Goal: Information Seeking & Learning: Learn about a topic

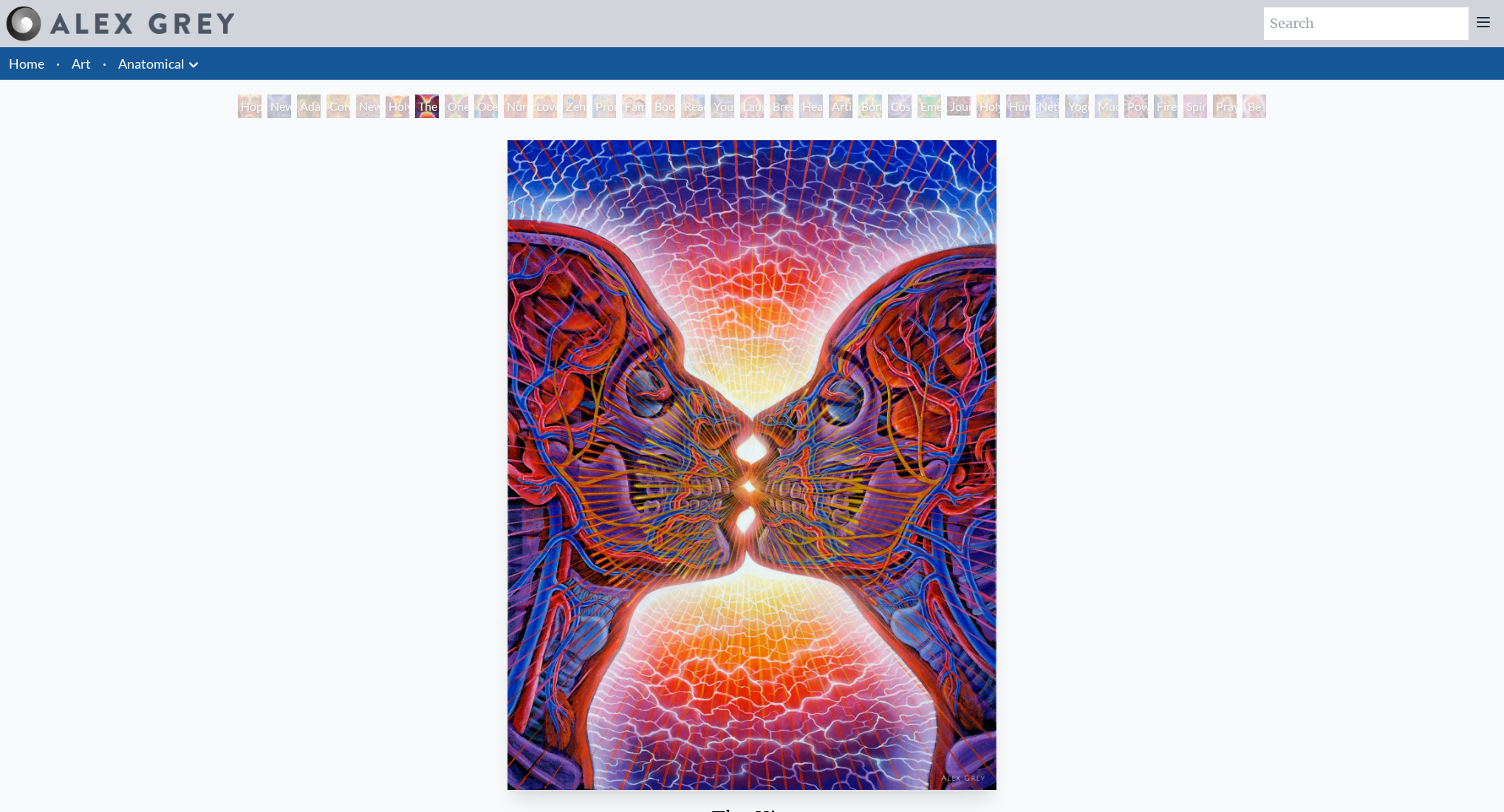
click at [248, 108] on div "Hope" at bounding box center [249, 106] width 24 height 24
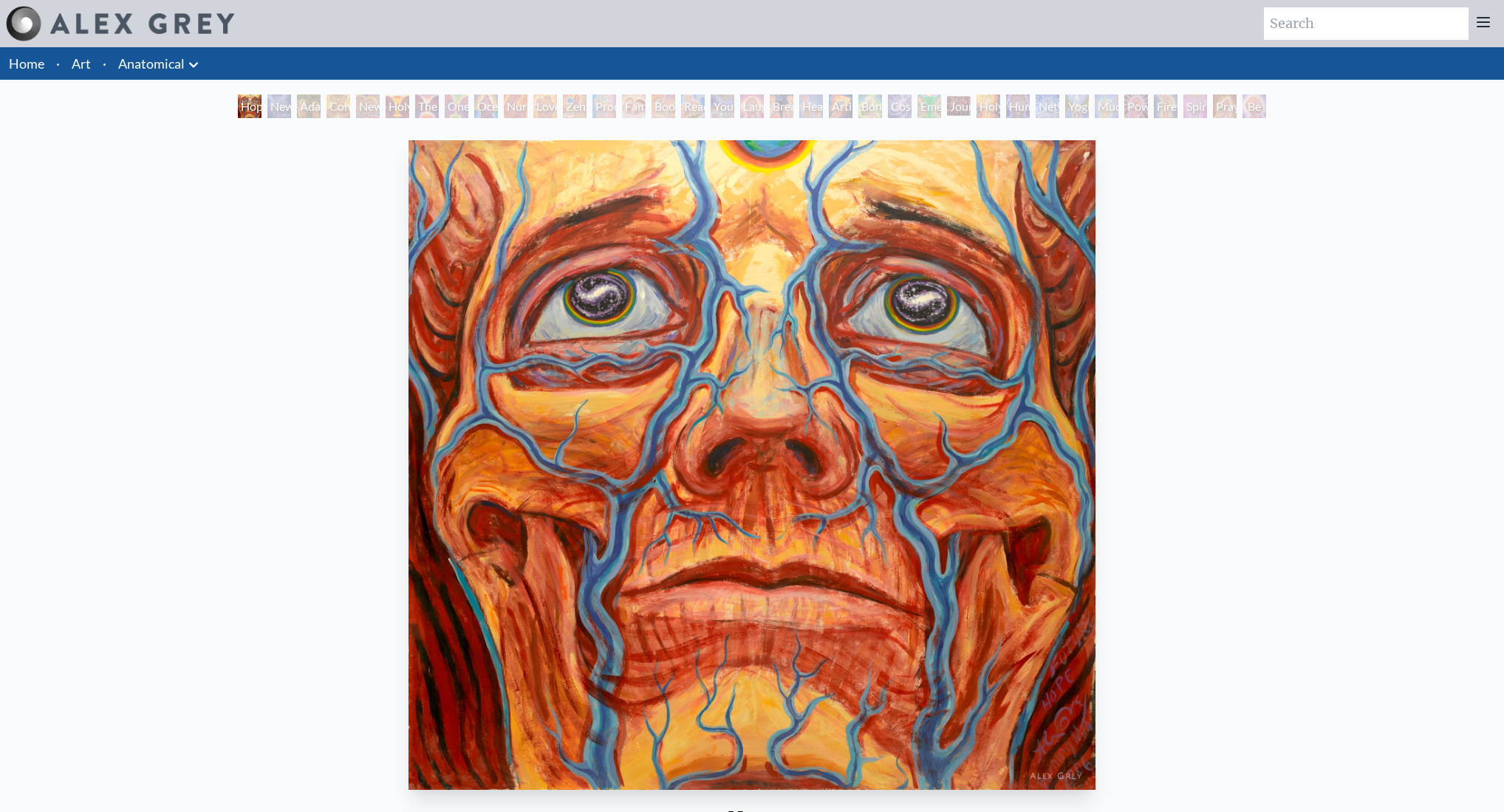
click at [288, 107] on div "New Man [DEMOGRAPHIC_DATA]: [DEMOGRAPHIC_DATA] Mind" at bounding box center [279, 106] width 24 height 24
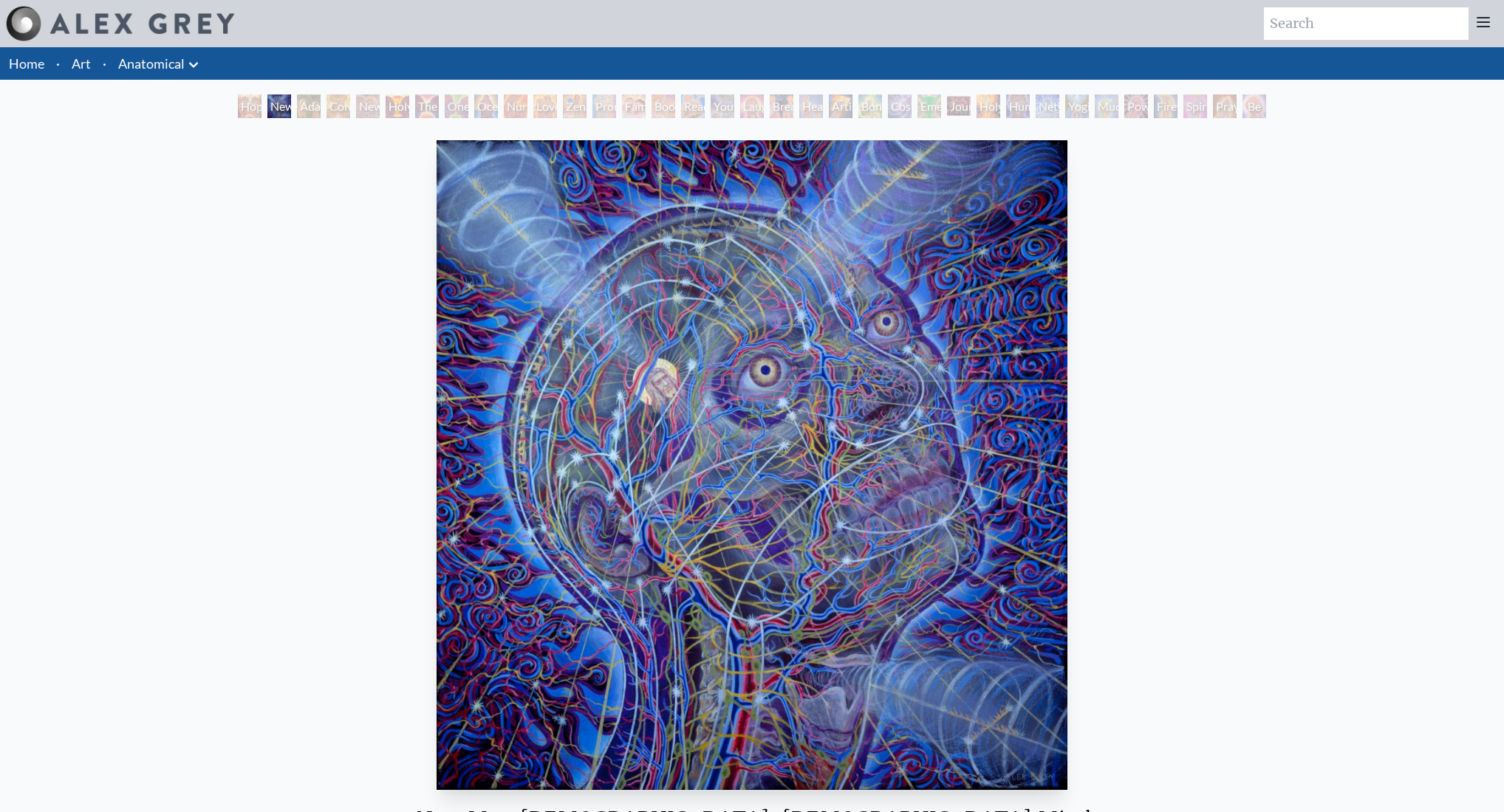
click at [360, 107] on div "New Man New Woman" at bounding box center [368, 106] width 24 height 24
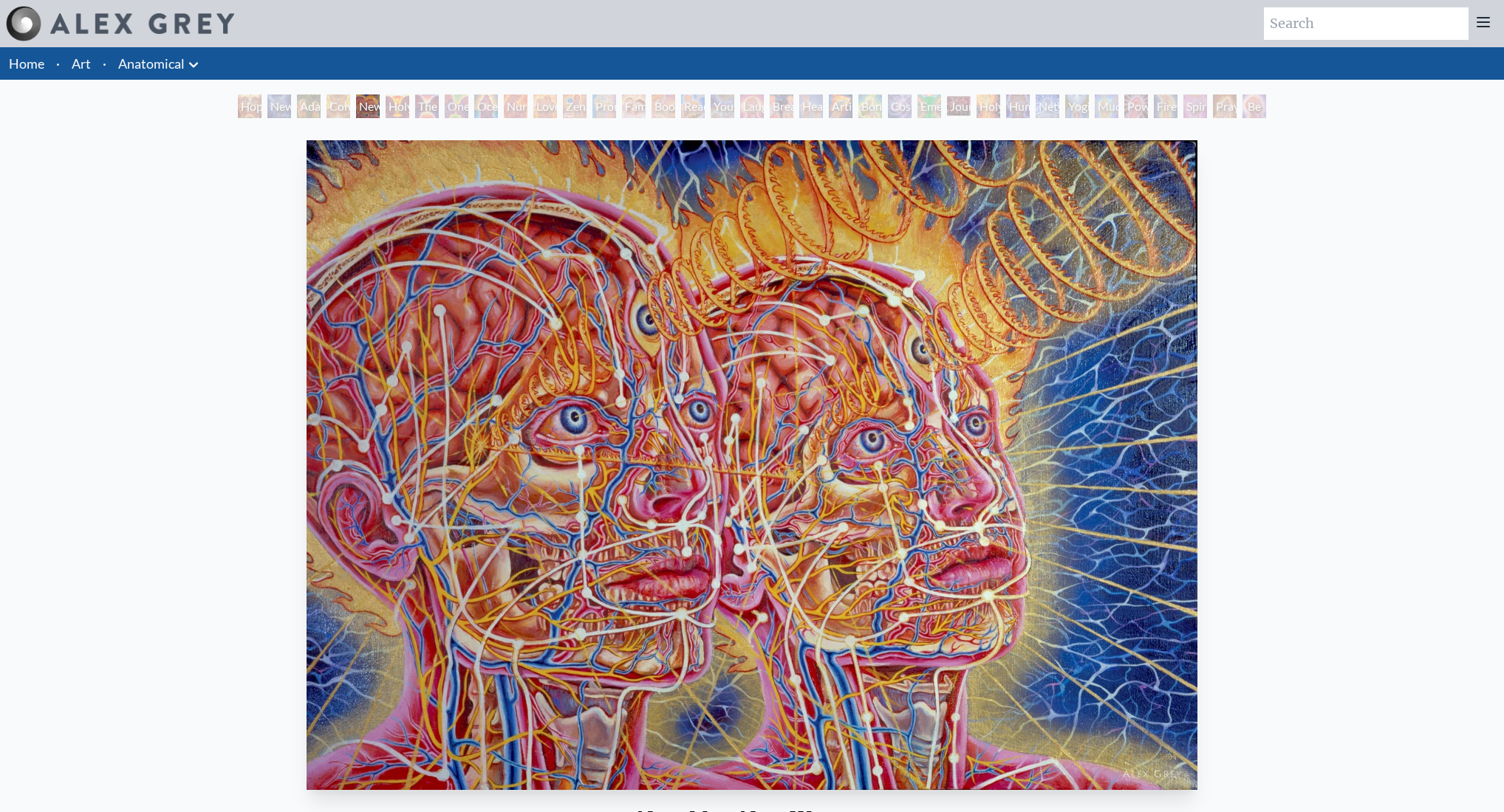
click at [301, 108] on div "Adam & Eve" at bounding box center [308, 106] width 24 height 24
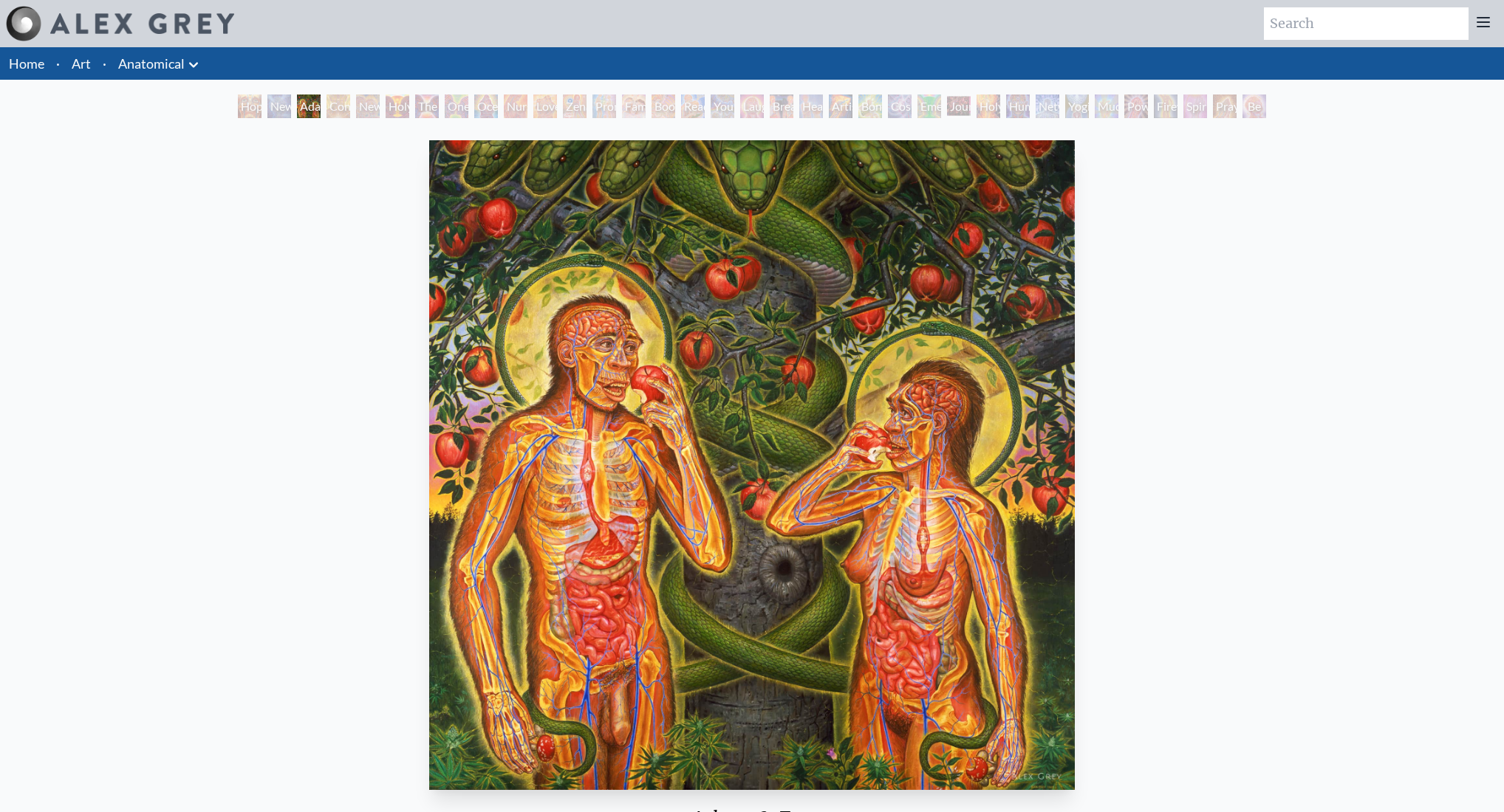
click at [350, 102] on div "Contemplation" at bounding box center [338, 106] width 24 height 24
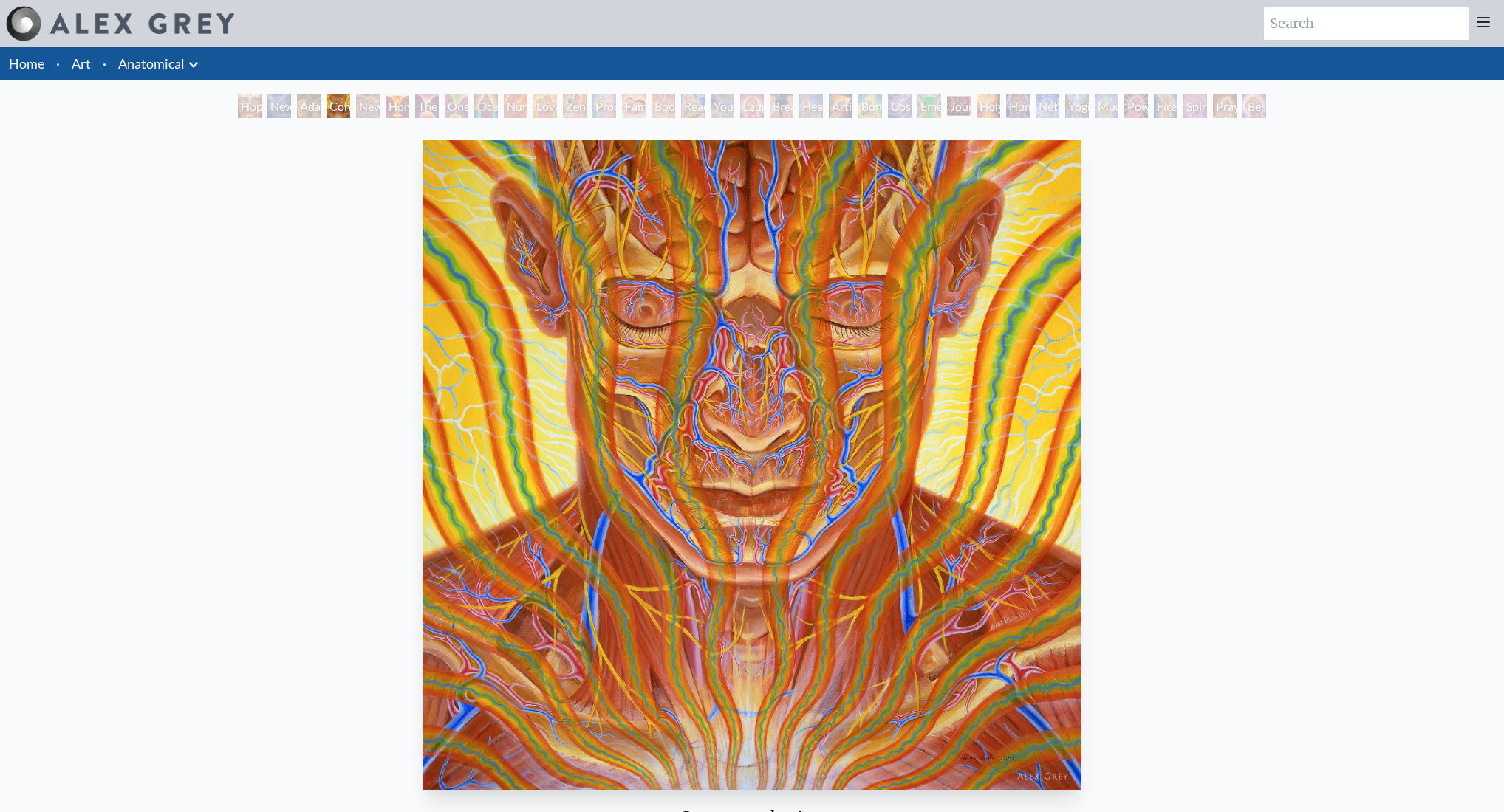
click at [557, 104] on div "Love Circuit" at bounding box center [545, 106] width 24 height 24
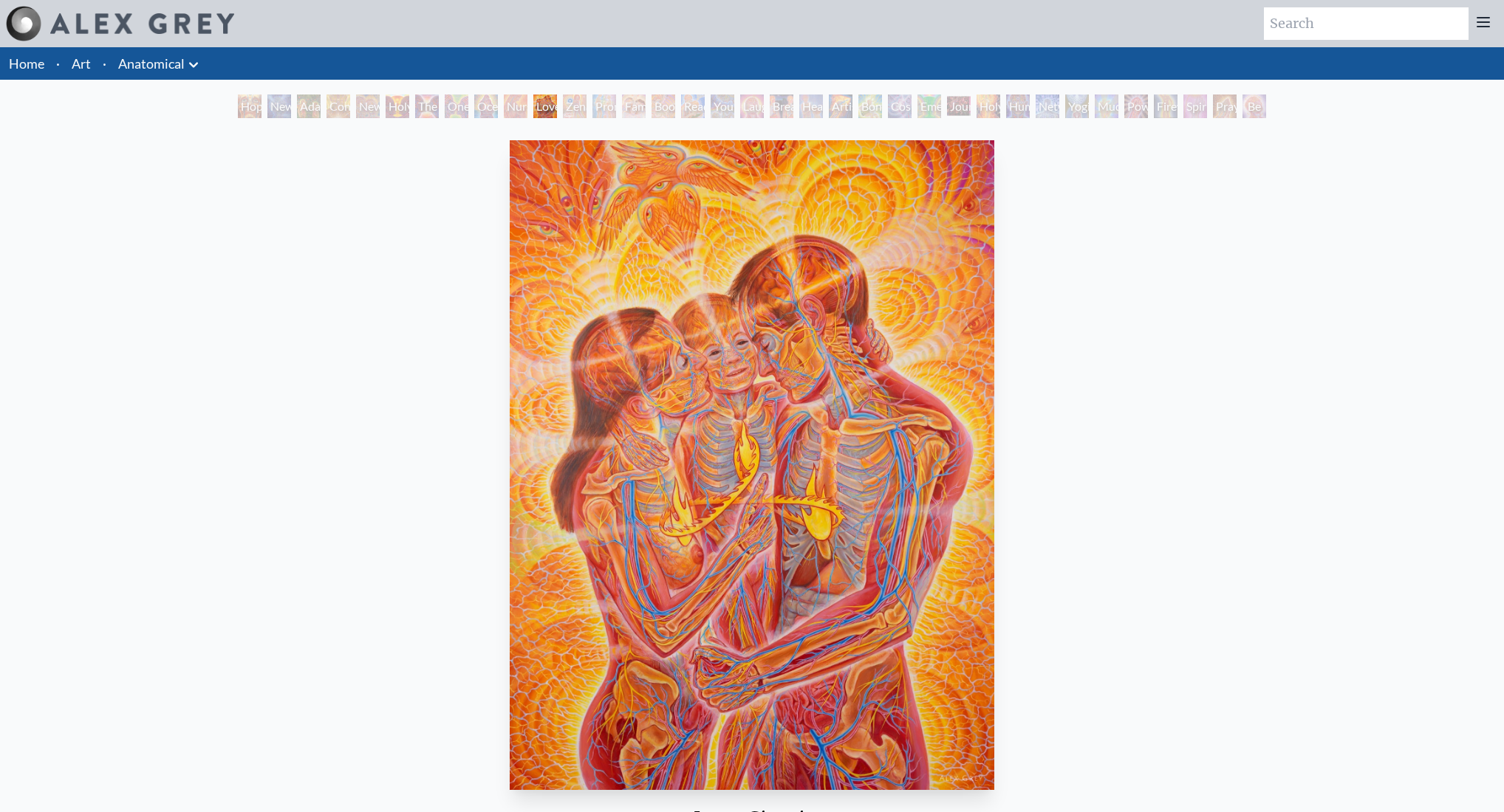
click at [573, 108] on div "Zena Lotus" at bounding box center [575, 106] width 24 height 24
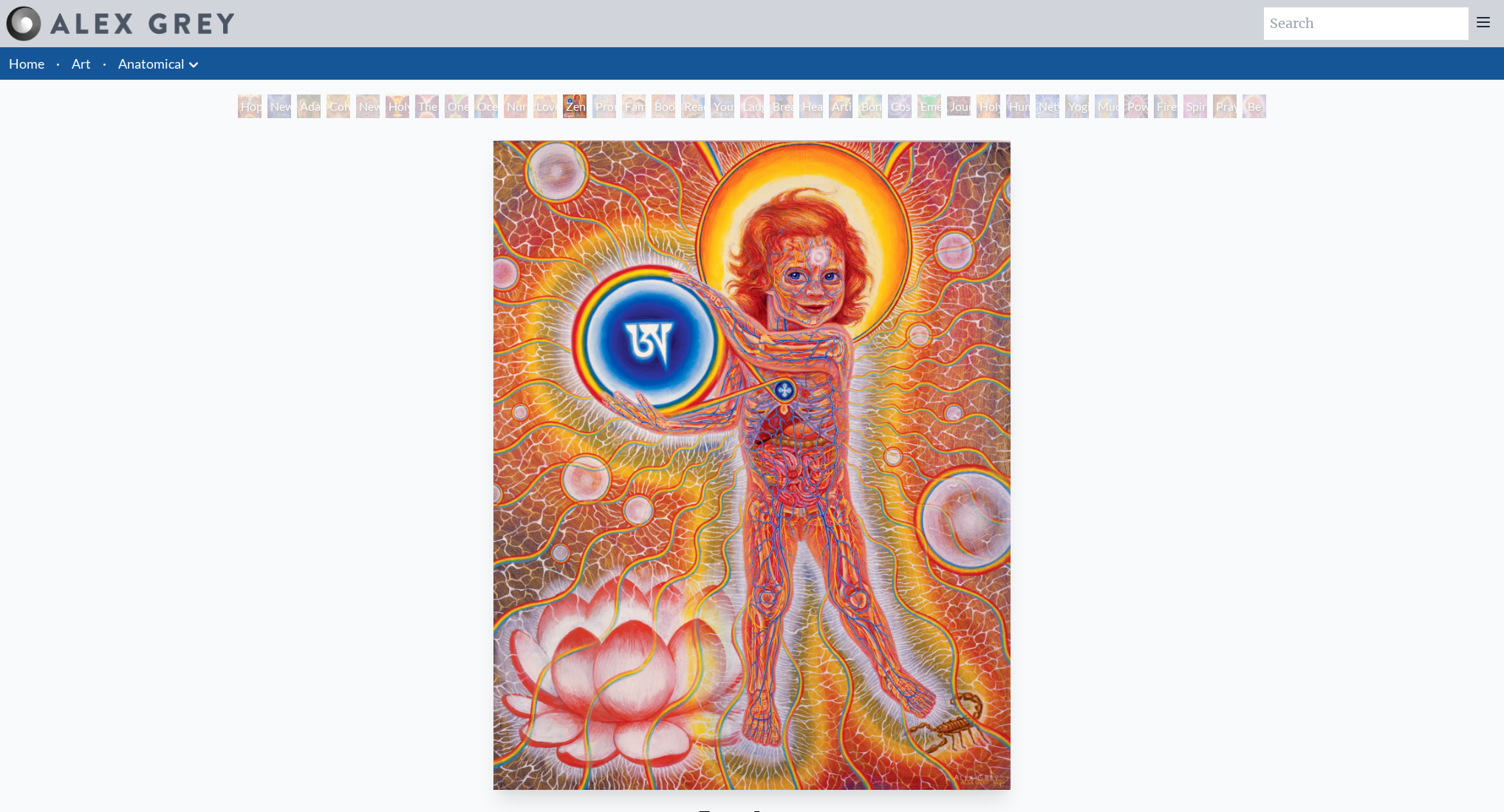
click at [596, 106] on div "Promise" at bounding box center [604, 106] width 24 height 24
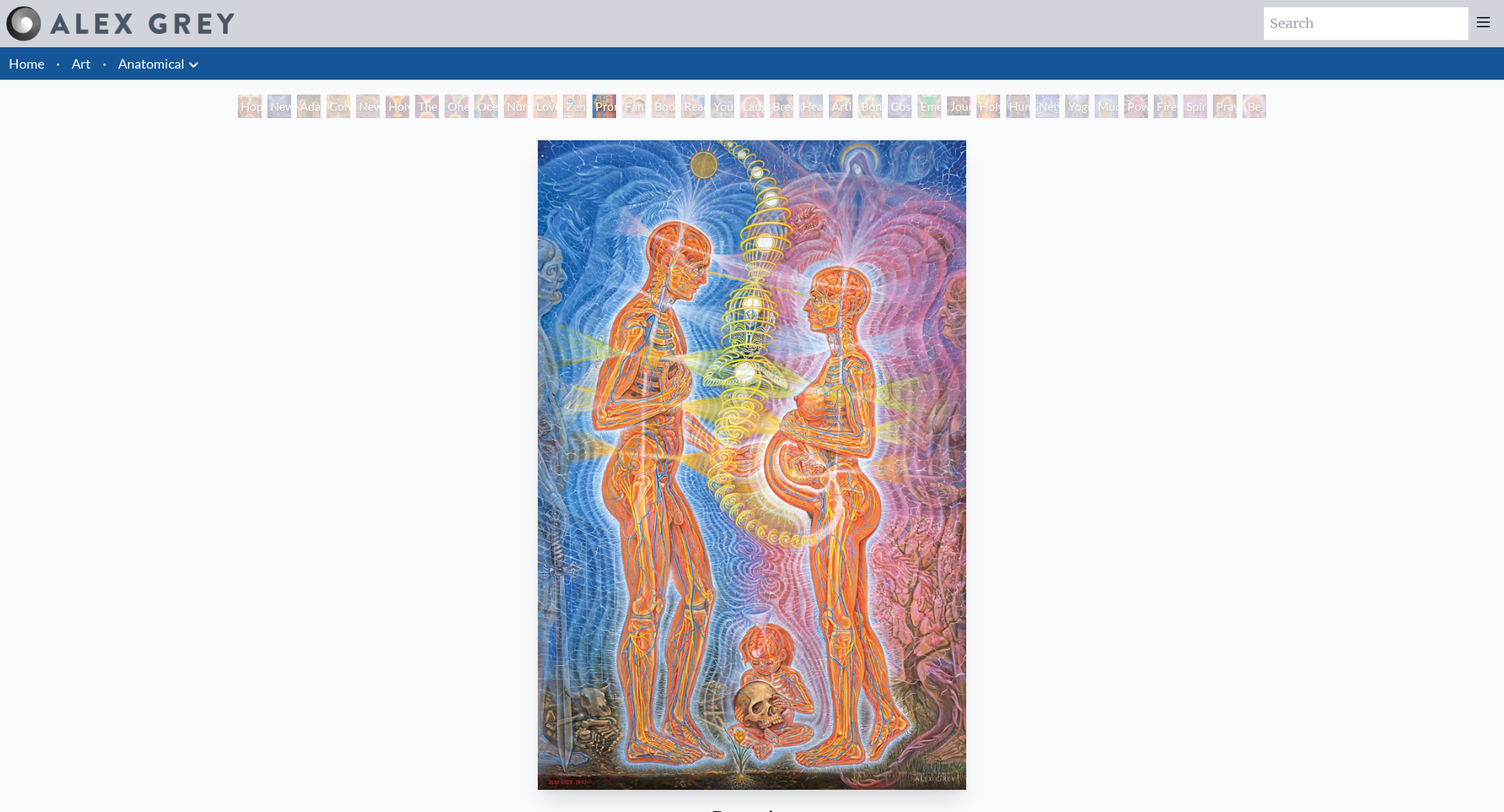
click at [646, 107] on div "Family" at bounding box center [634, 106] width 24 height 24
